Goal: Check status: Check status

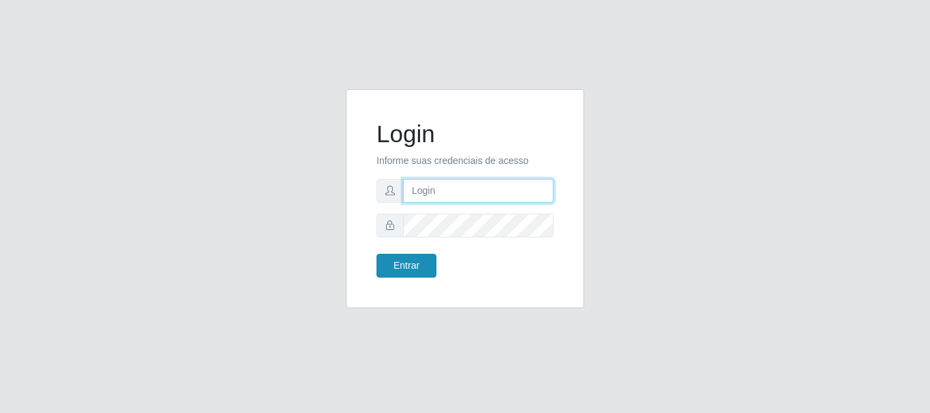
type input "caio@B1"
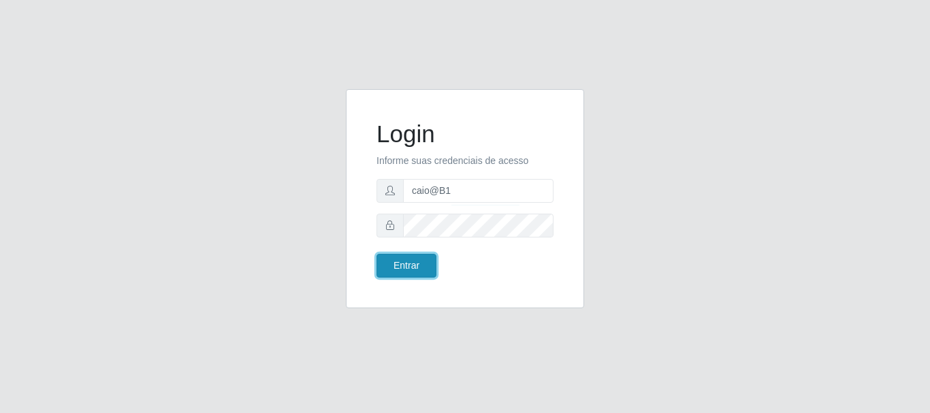
click at [416, 264] on button "Entrar" at bounding box center [406, 266] width 60 height 24
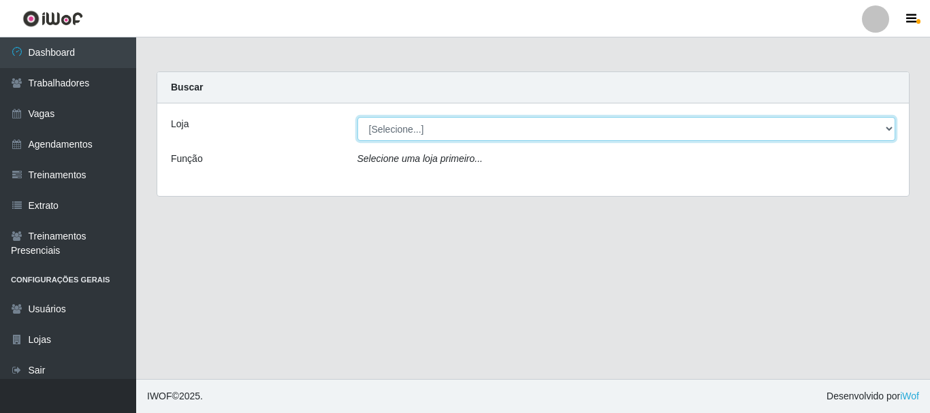
click at [885, 127] on select "[Selecione...] Bemais Supermercados - B1 [GEOGRAPHIC_DATA]" at bounding box center [626, 129] width 538 height 24
select select "403"
click at [357, 117] on select "[Selecione...] Bemais Supermercados - B1 [GEOGRAPHIC_DATA]" at bounding box center [626, 129] width 538 height 24
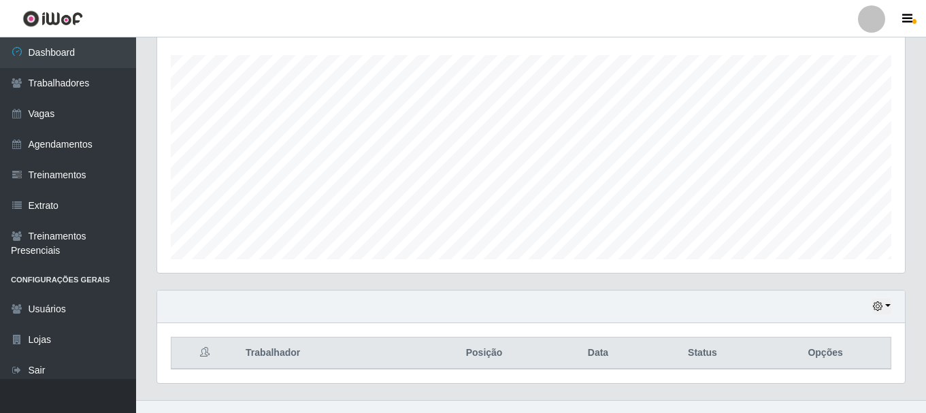
scroll to position [248, 0]
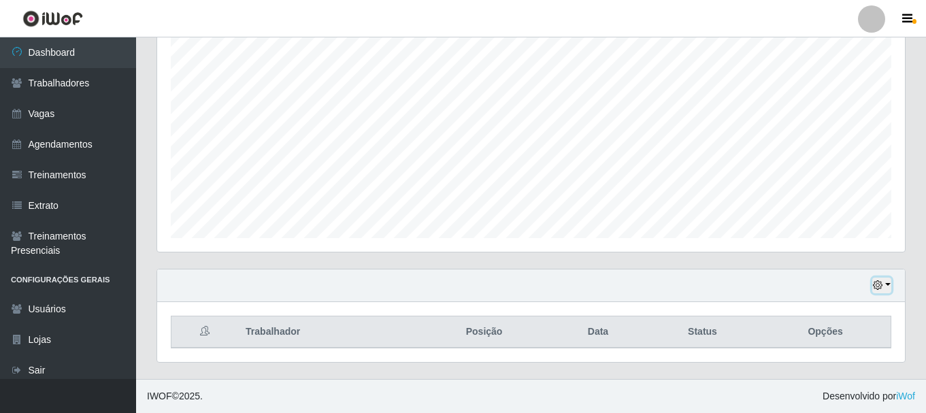
click at [887, 284] on button "button" at bounding box center [881, 286] width 19 height 16
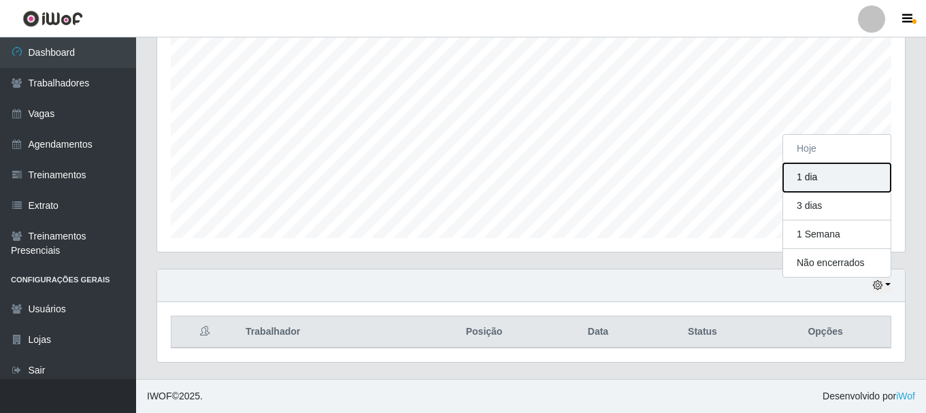
click at [838, 177] on button "1 dia" at bounding box center [837, 177] width 108 height 29
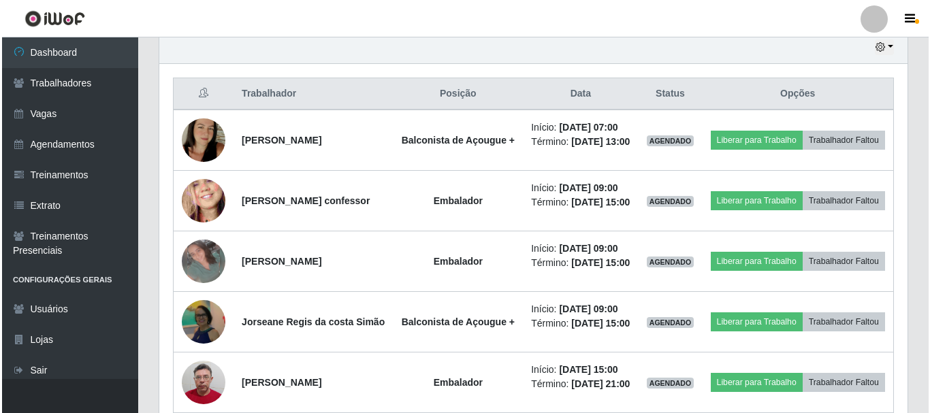
scroll to position [472, 0]
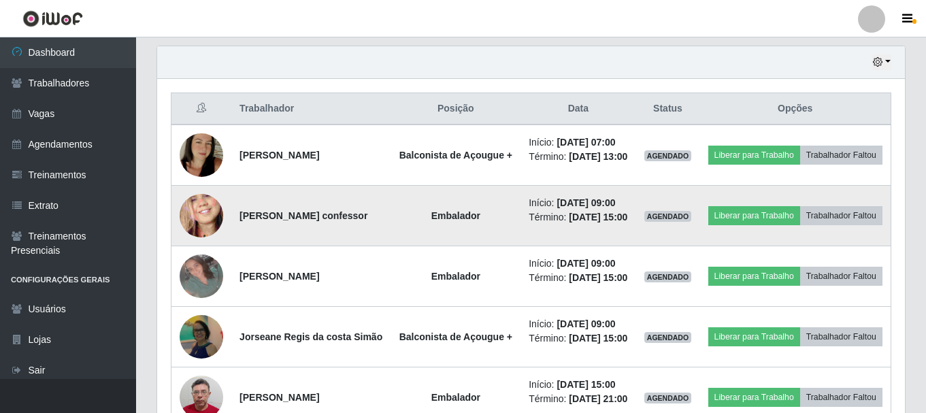
click at [201, 234] on img at bounding box center [202, 216] width 44 height 95
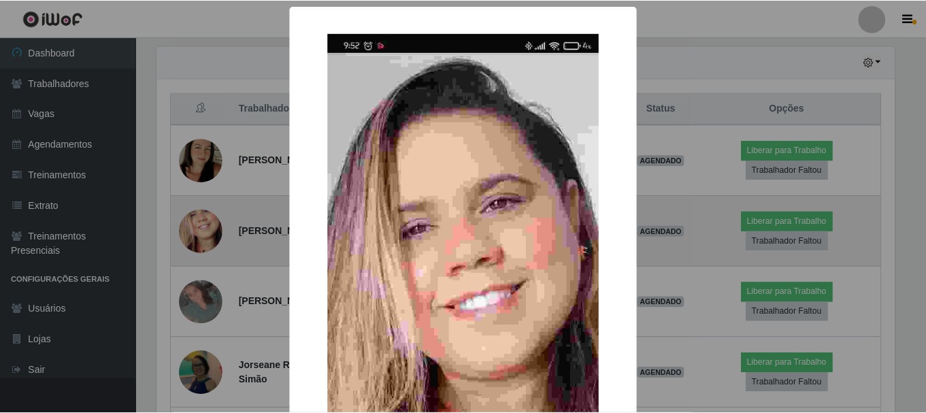
scroll to position [282, 741]
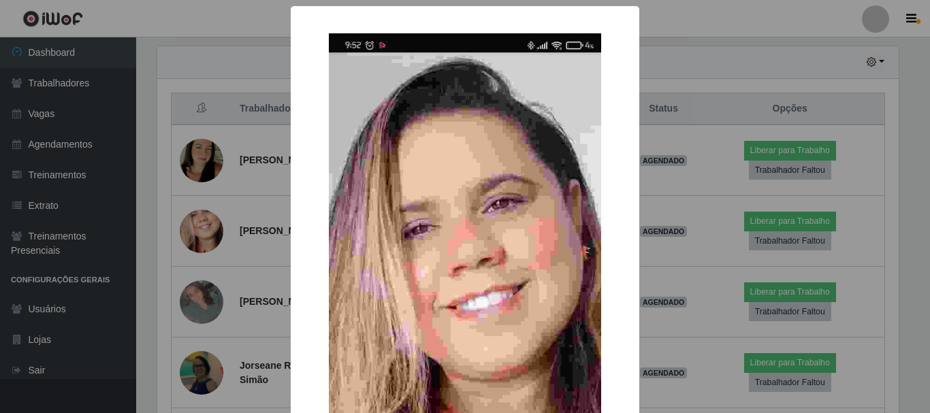
click at [258, 198] on div "× OK Cancel" at bounding box center [465, 206] width 930 height 413
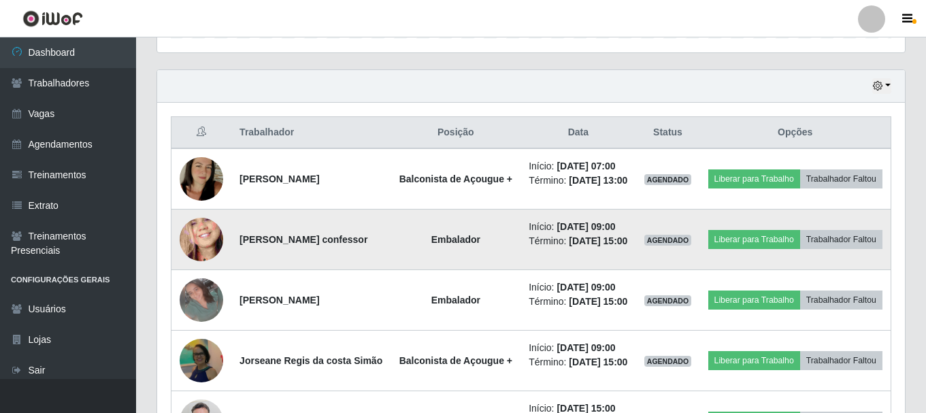
scroll to position [472, 0]
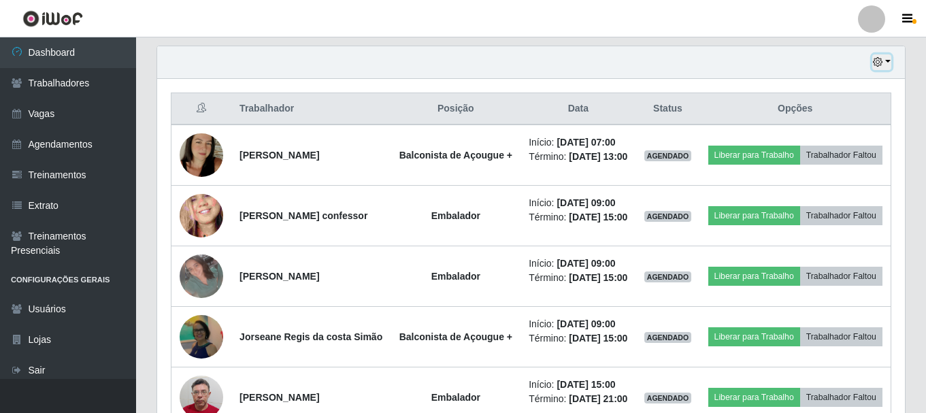
click at [888, 62] on button "button" at bounding box center [881, 62] width 19 height 16
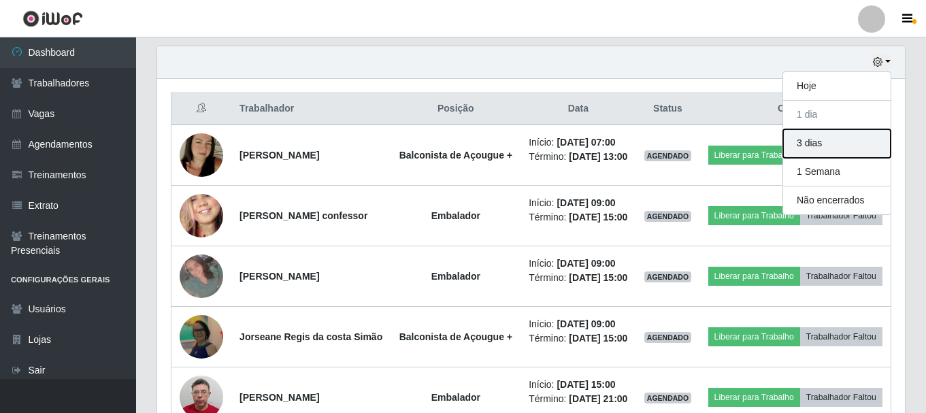
click at [868, 139] on button "3 dias" at bounding box center [837, 143] width 108 height 29
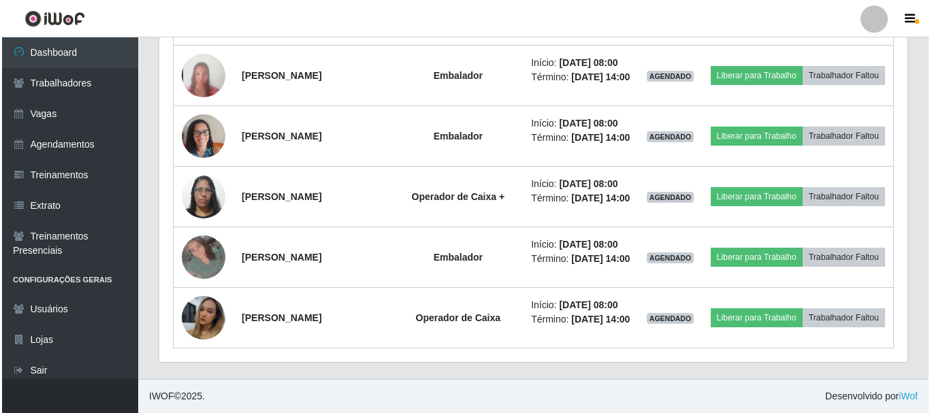
scroll to position [1288, 0]
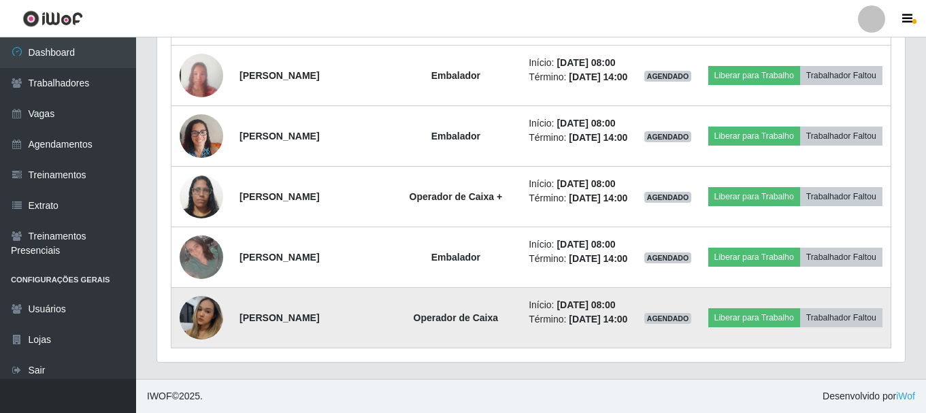
click at [192, 333] on img at bounding box center [202, 318] width 44 height 77
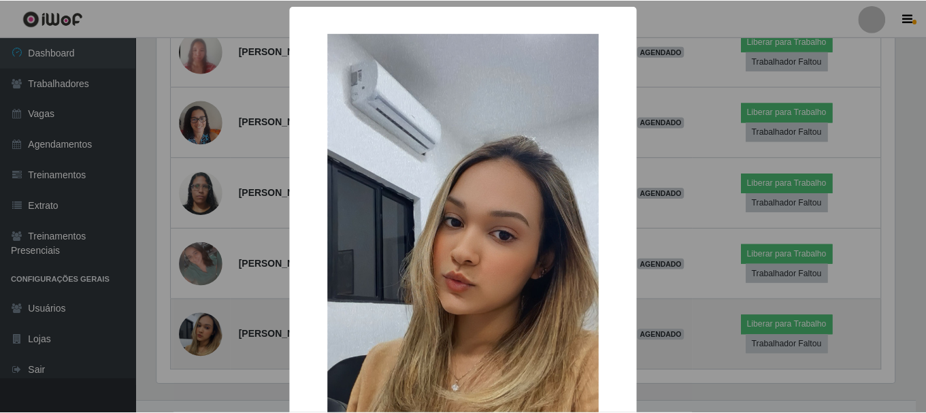
scroll to position [282, 741]
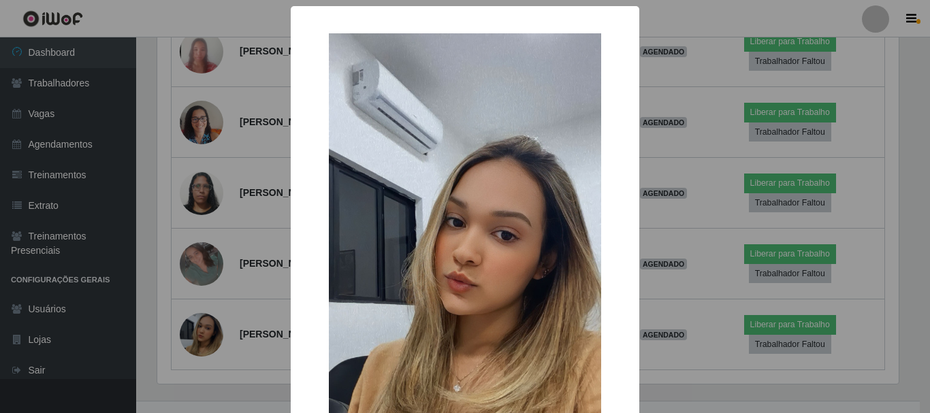
click at [678, 20] on div "× OK Cancel" at bounding box center [465, 206] width 930 height 413
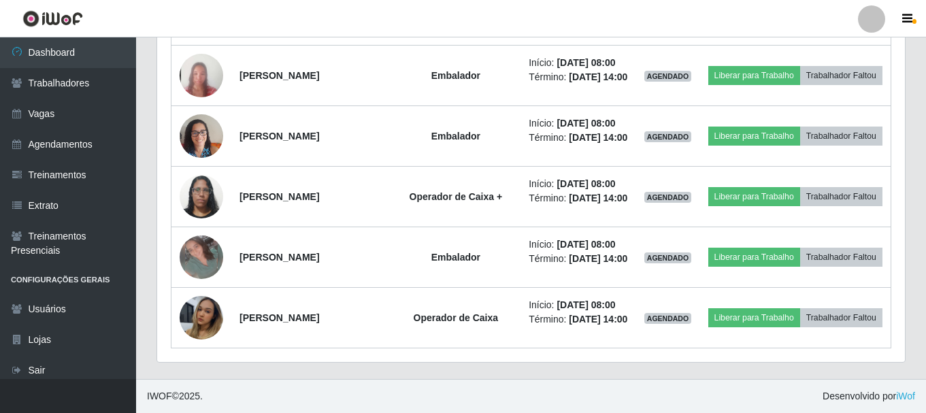
scroll to position [1242, 0]
